Goal: Information Seeking & Learning: Learn about a topic

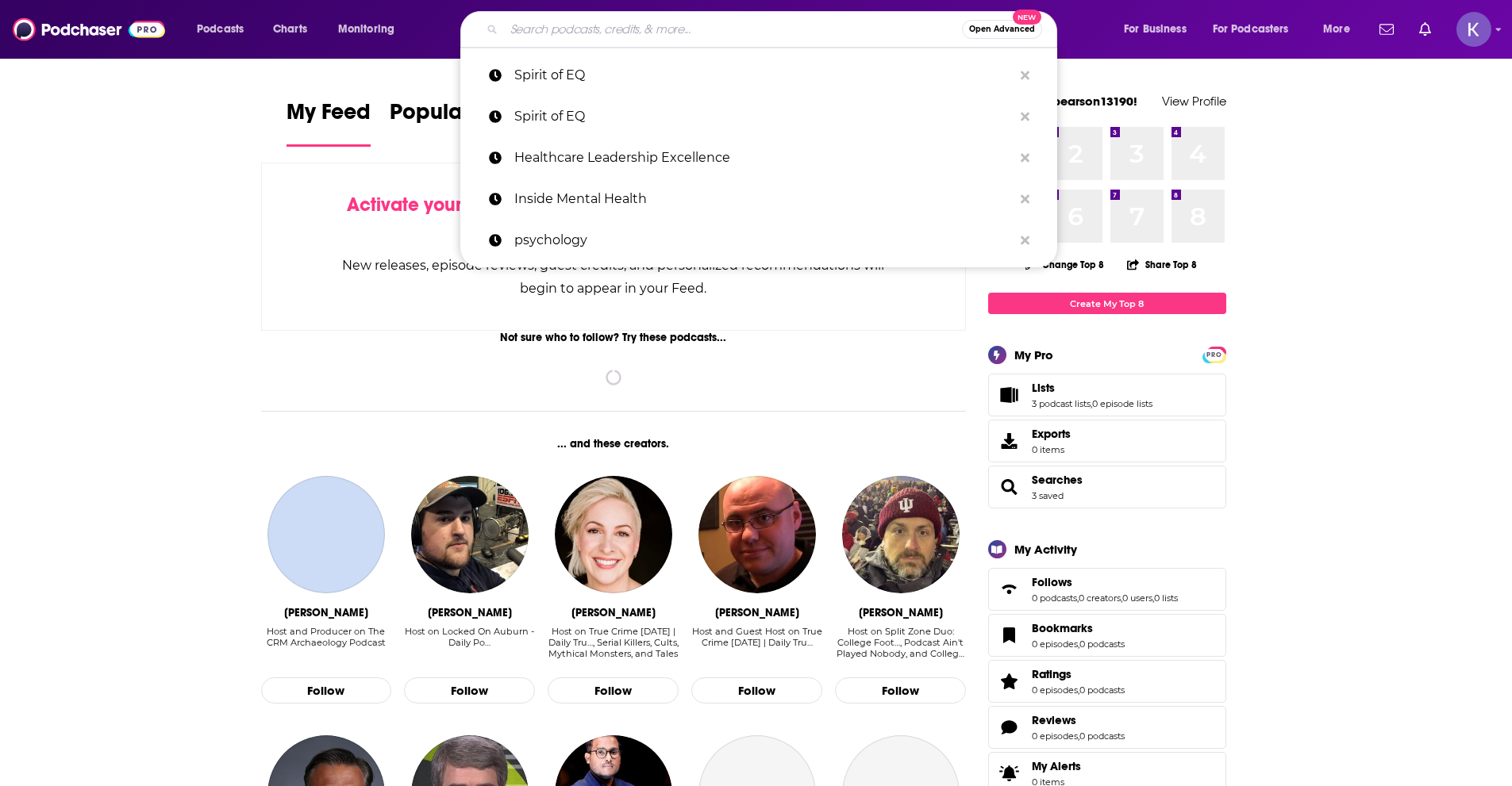
click at [598, 36] on input "Search podcasts, credits, & more..." at bounding box center [732, 29] width 458 height 25
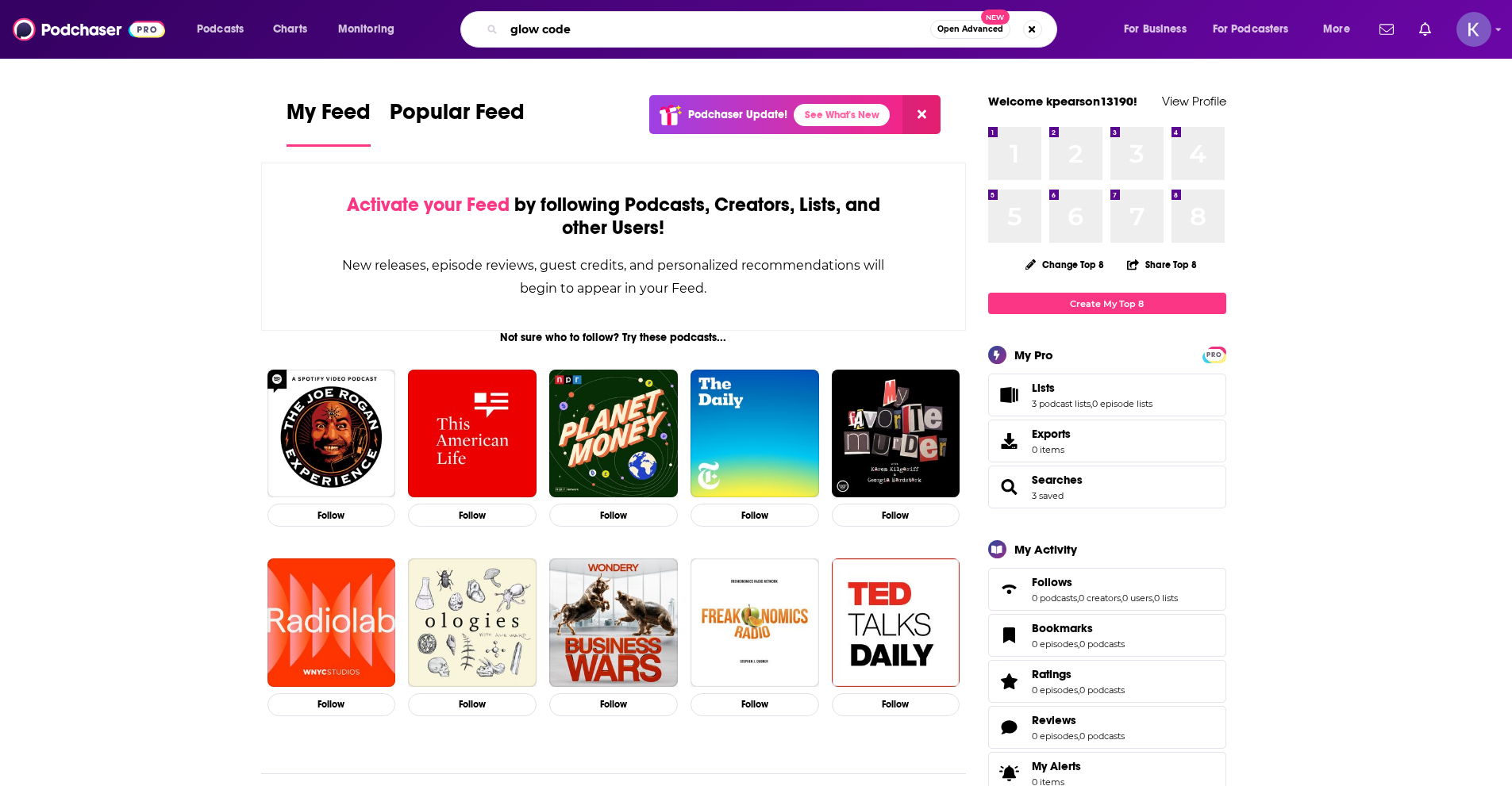
type input "glow code"
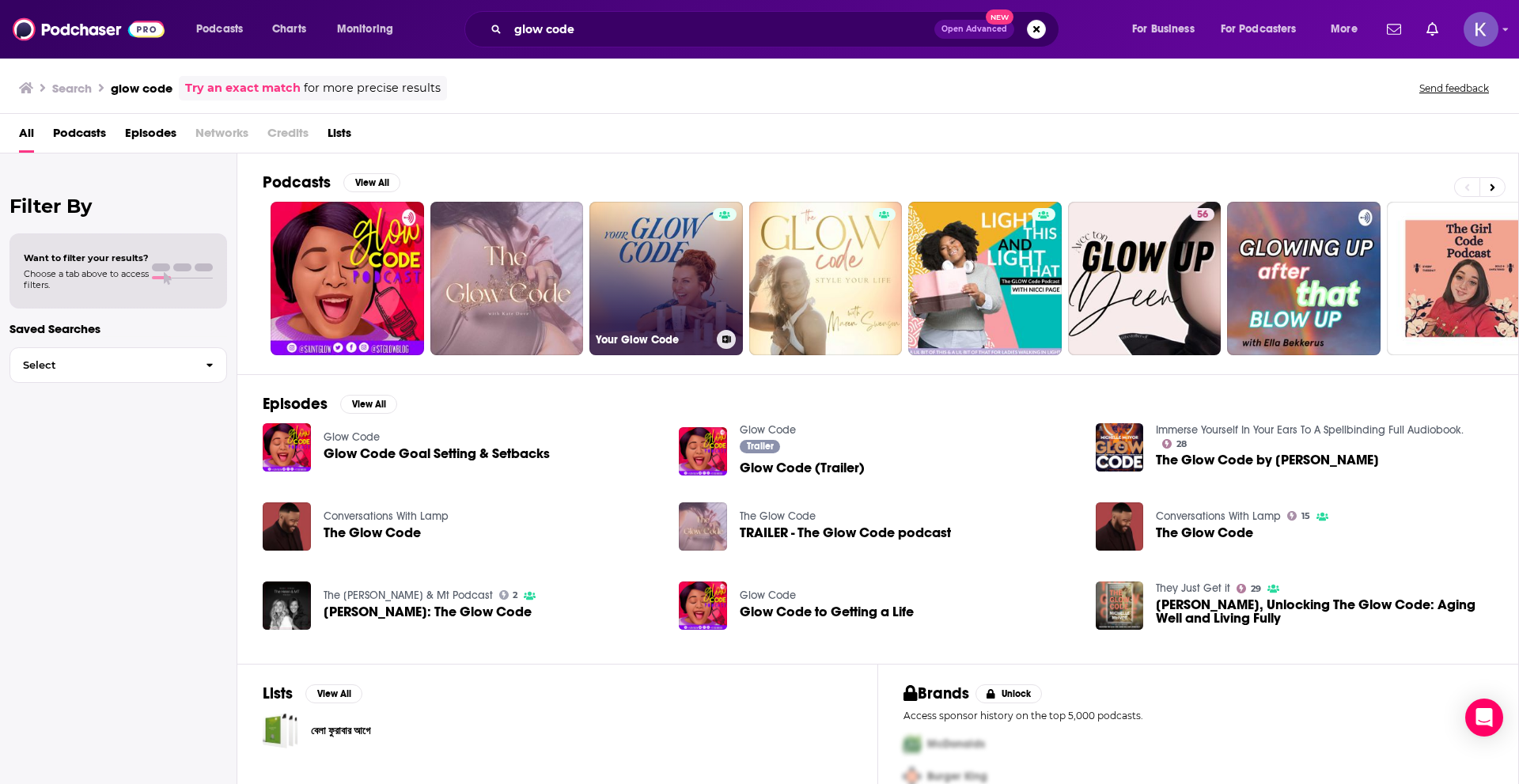
click at [663, 279] on link "Your Glow Code" at bounding box center [666, 279] width 154 height 154
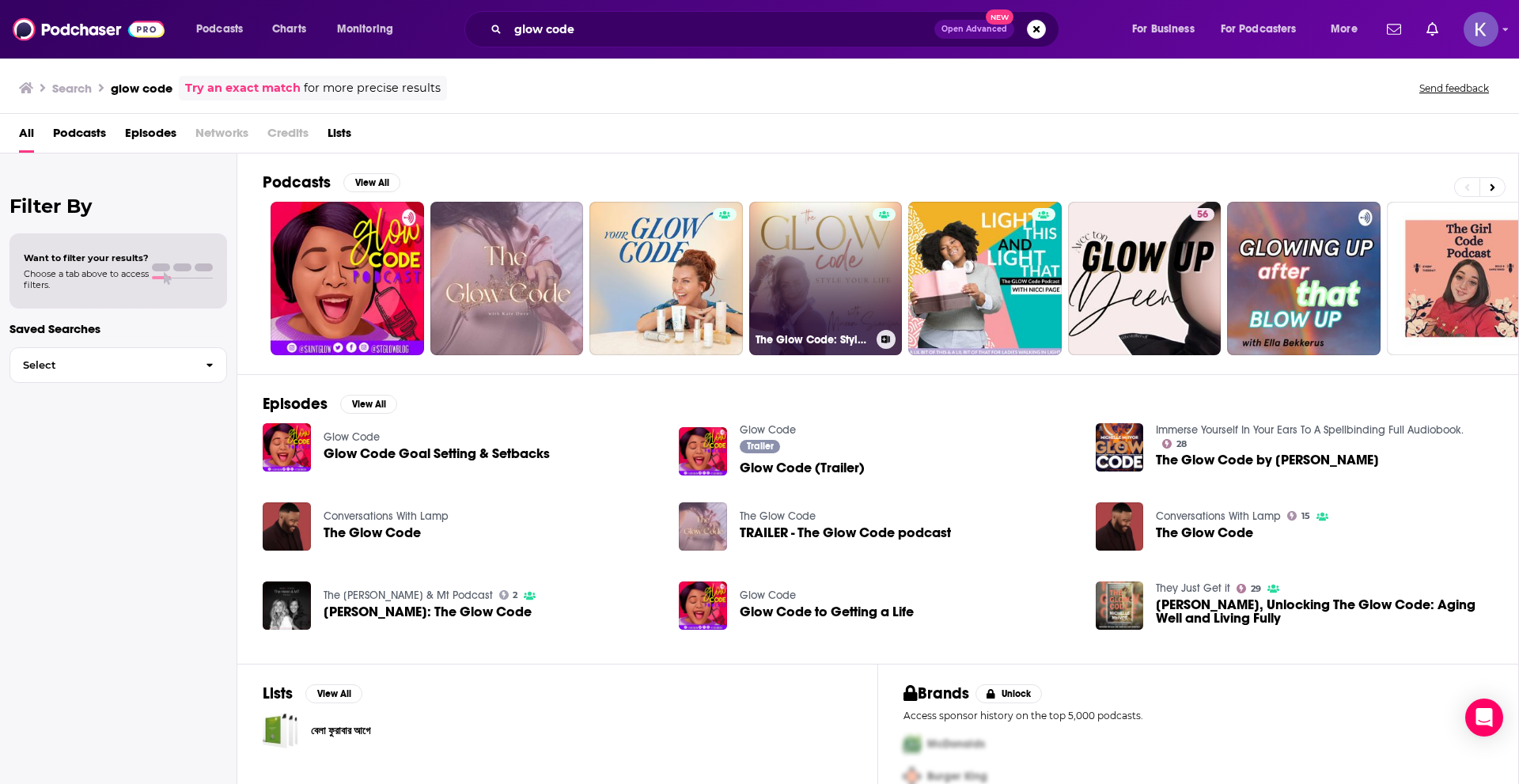
click at [825, 282] on link "The Glow Code: Style Your Life" at bounding box center [827, 279] width 154 height 154
